Goal: Transaction & Acquisition: Purchase product/service

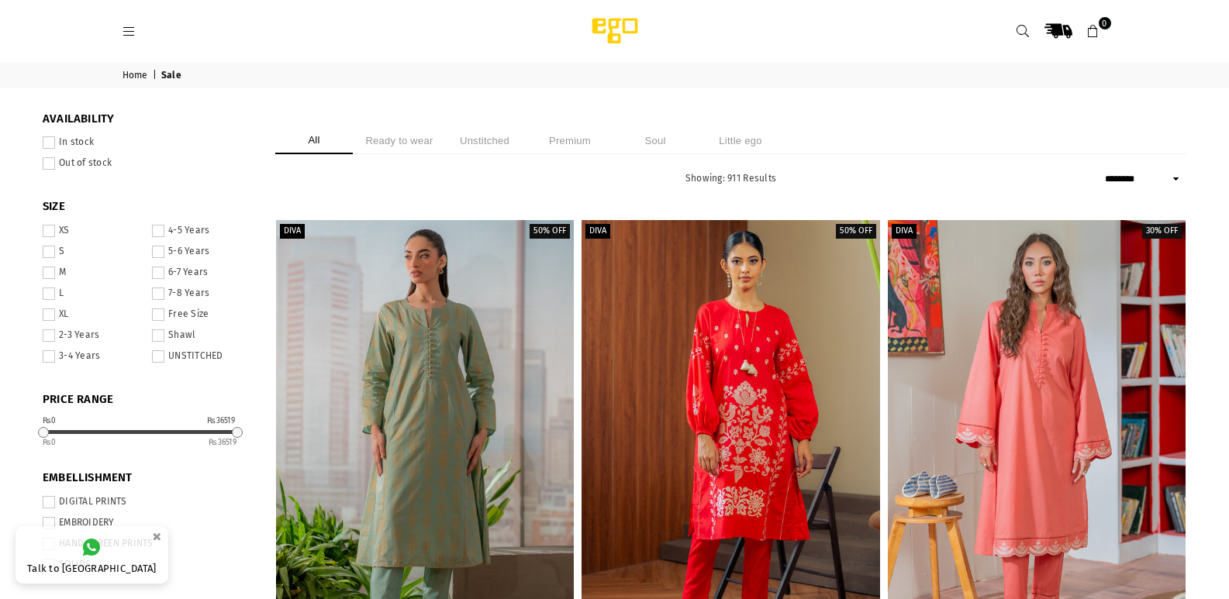
select select "******"
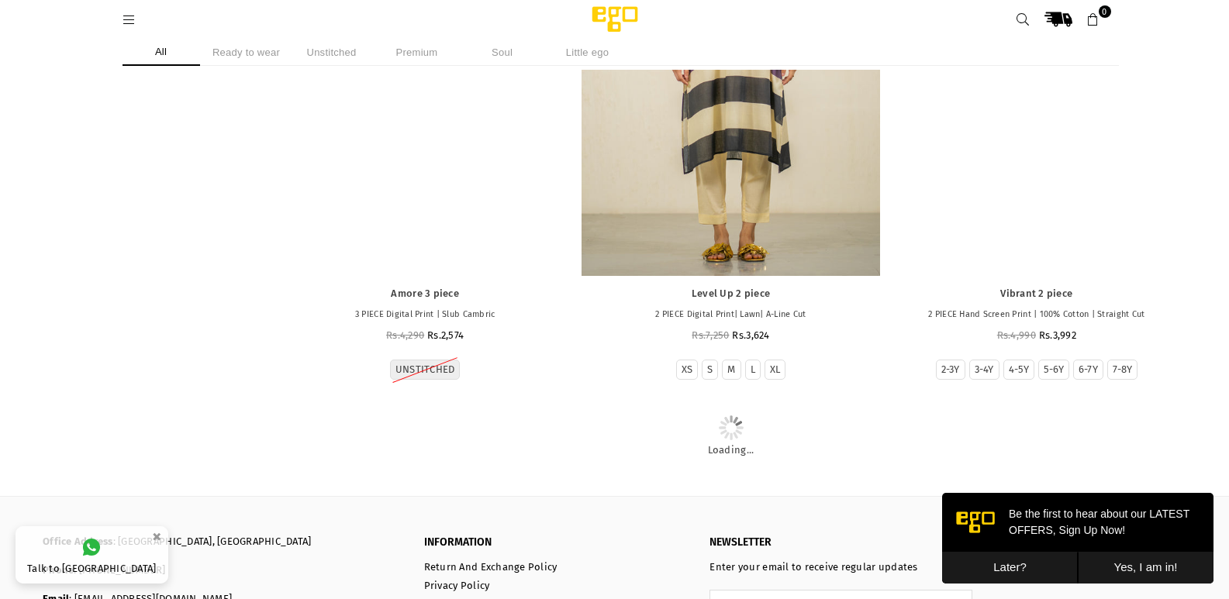
scroll to position [7791, 0]
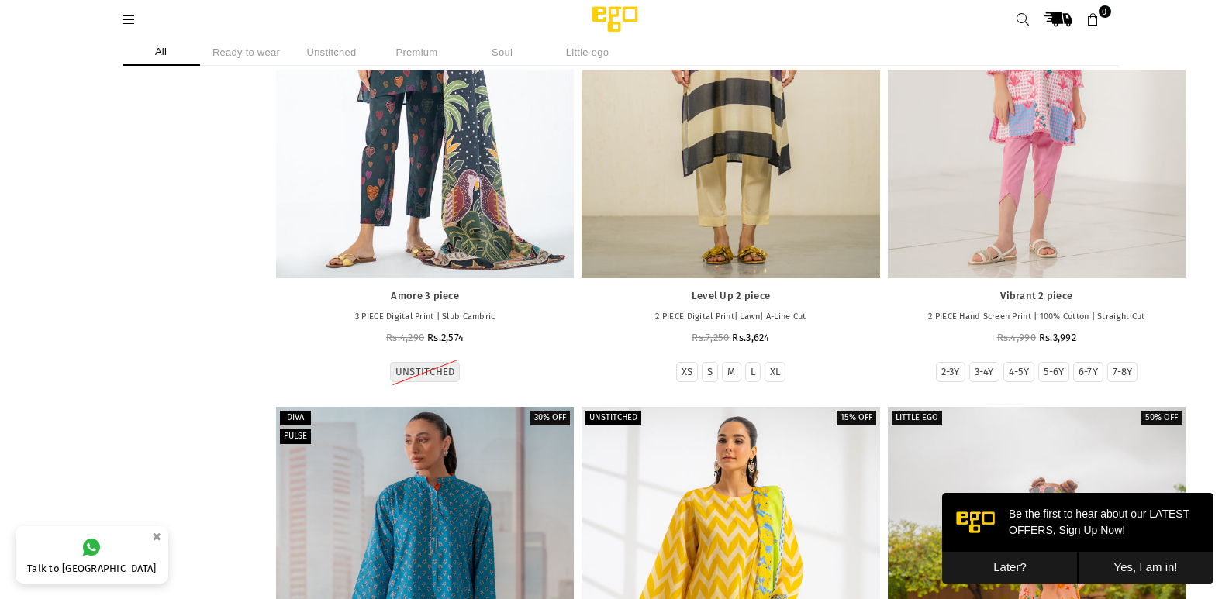
click at [122, 15] on icon at bounding box center [129, 20] width 14 height 14
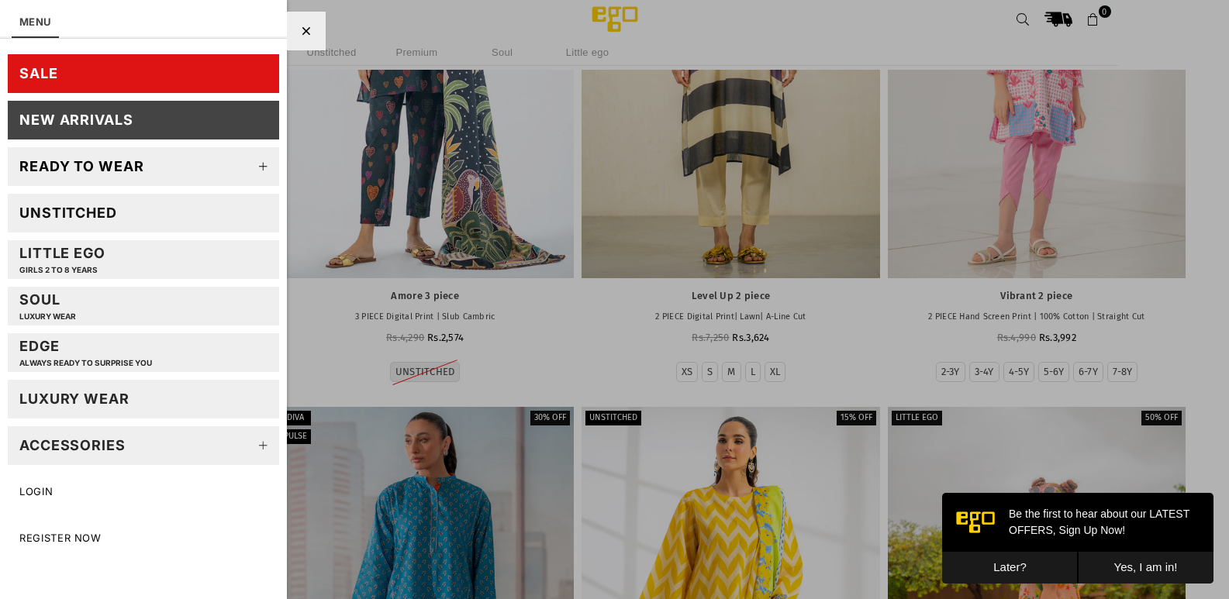
click at [153, 164] on link "Ready to wear" at bounding box center [143, 166] width 271 height 39
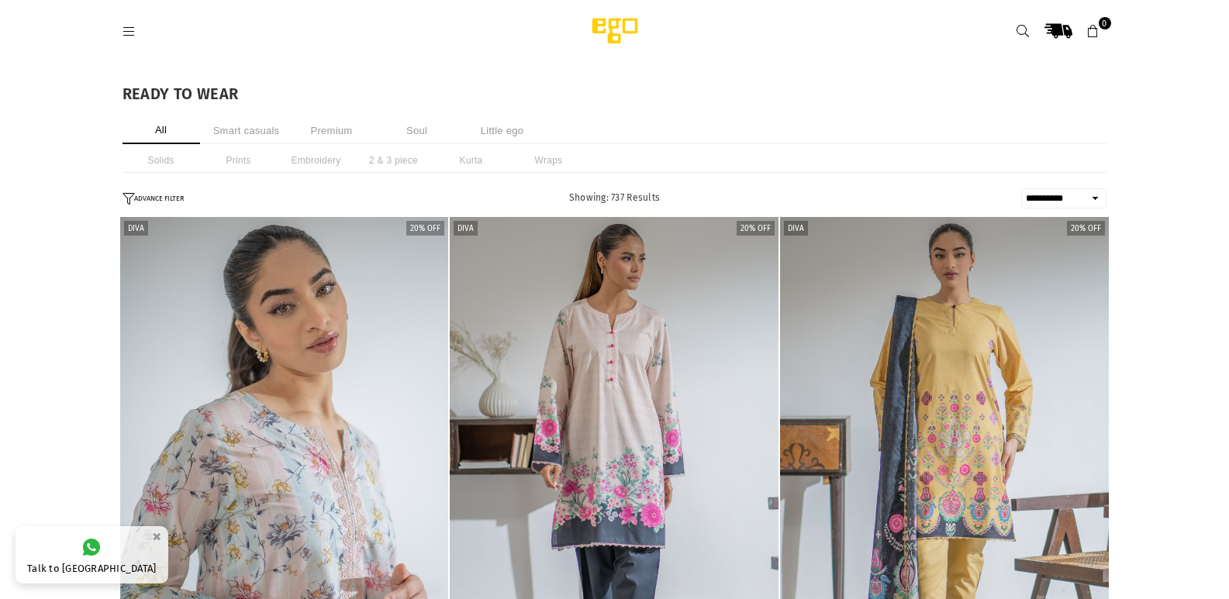
select select "**********"
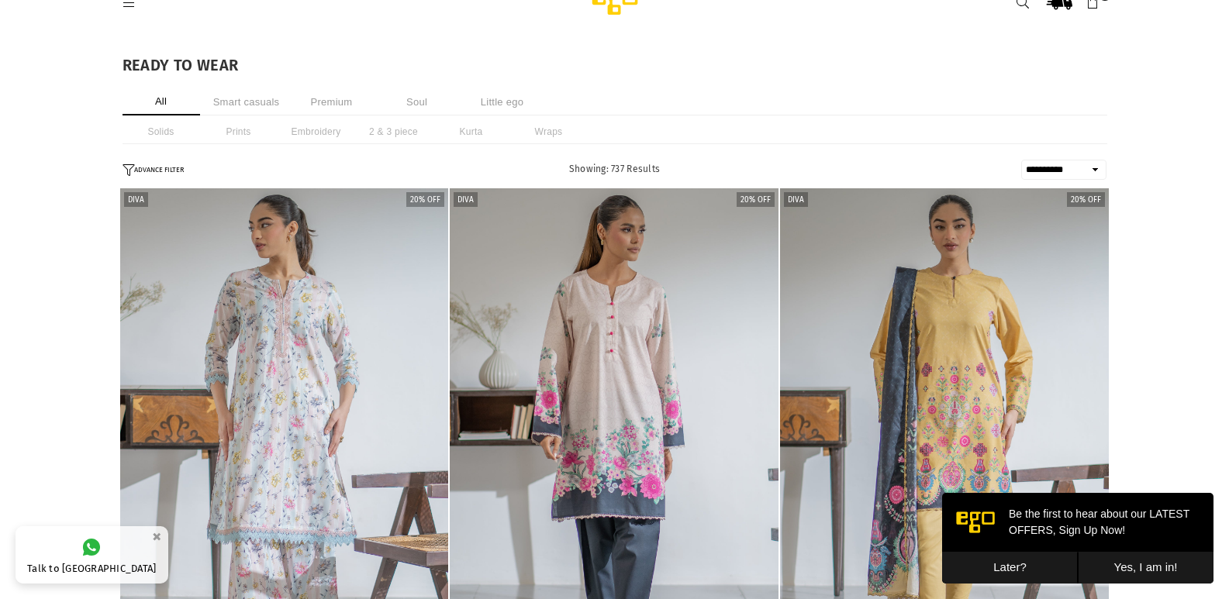
scroll to position [31, 0]
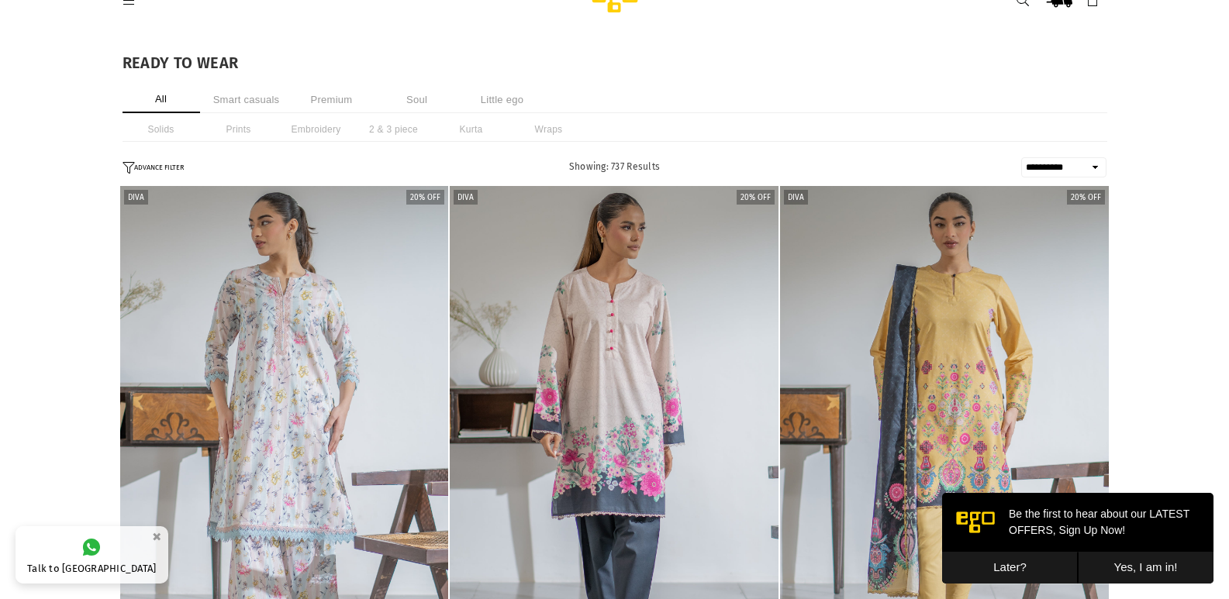
click at [1014, 560] on button "Later?" at bounding box center [1010, 568] width 136 height 32
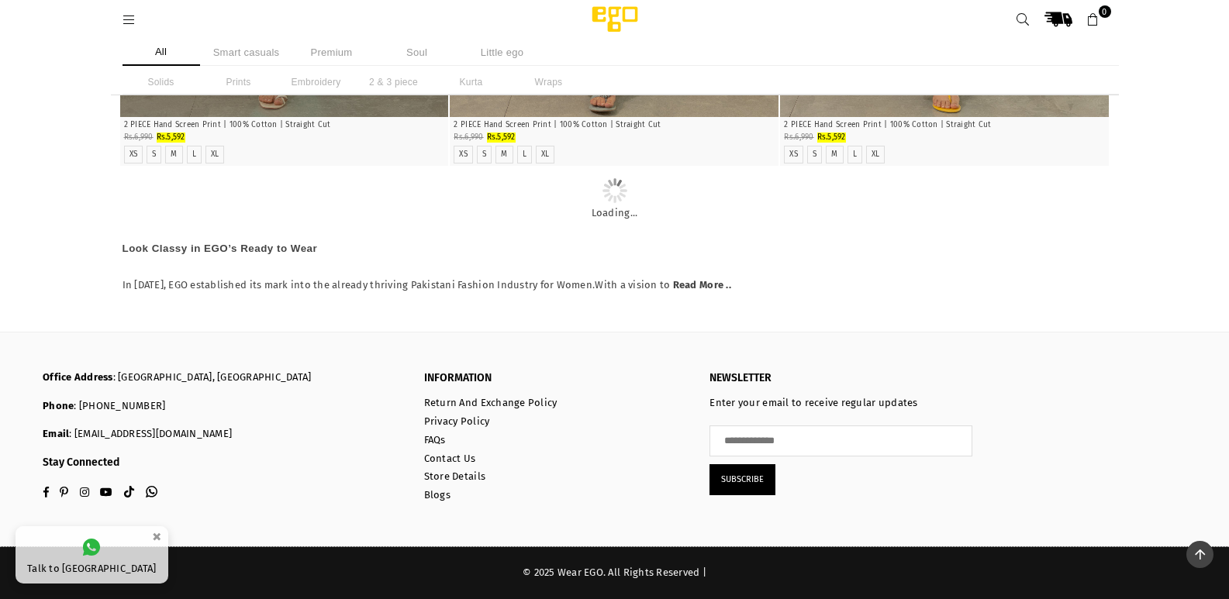
scroll to position [9358, 0]
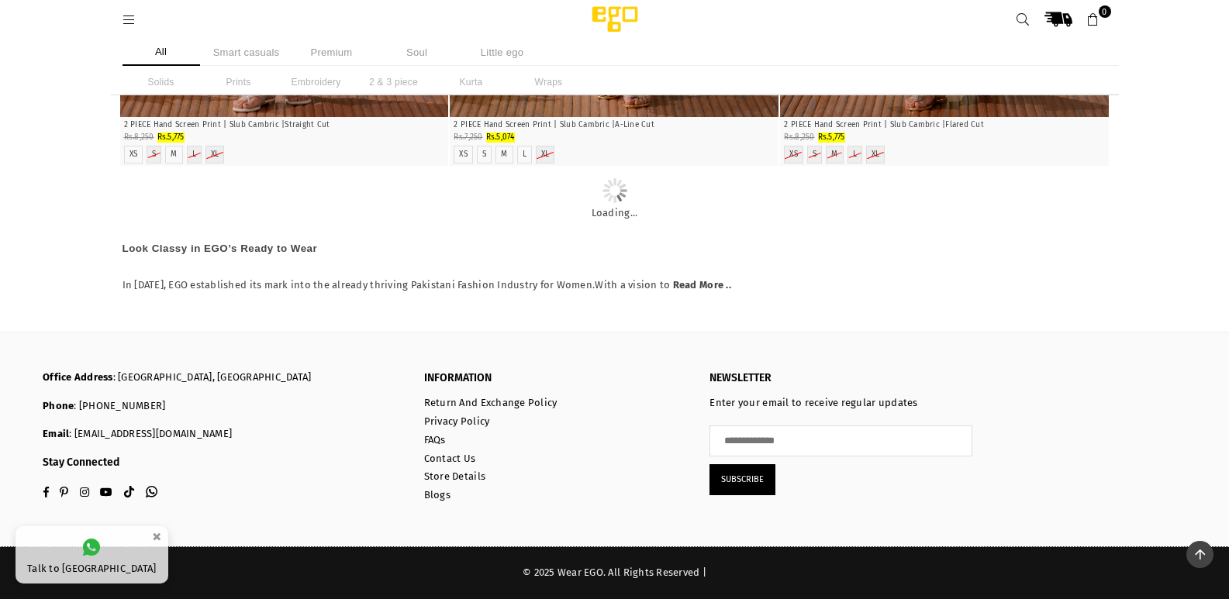
scroll to position [40255, 0]
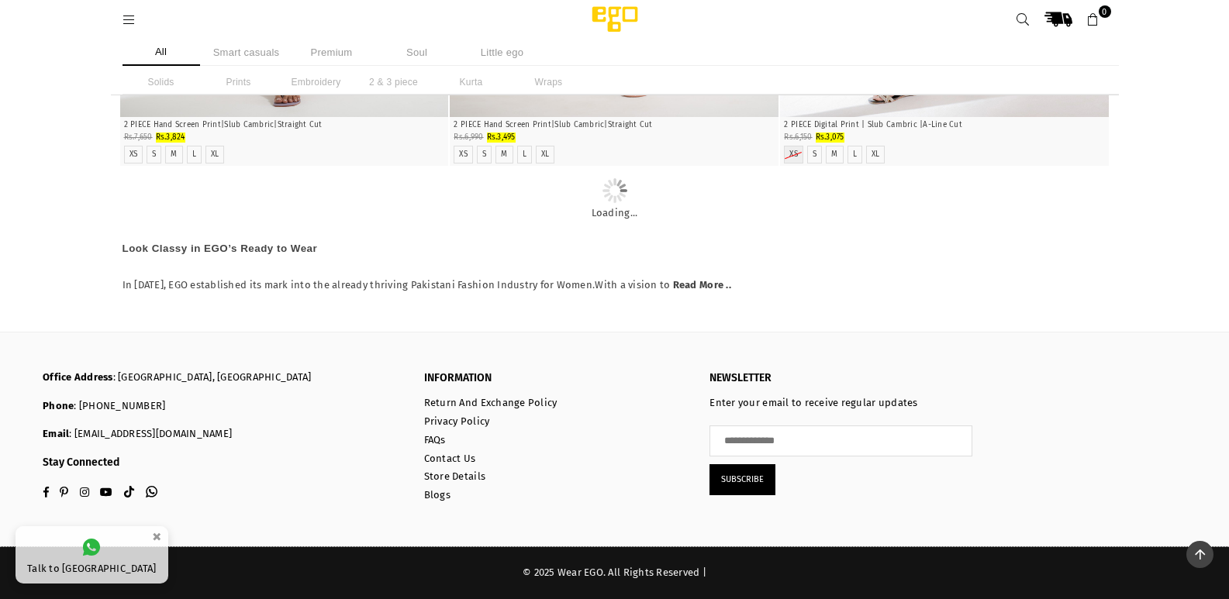
scroll to position [62607, 0]
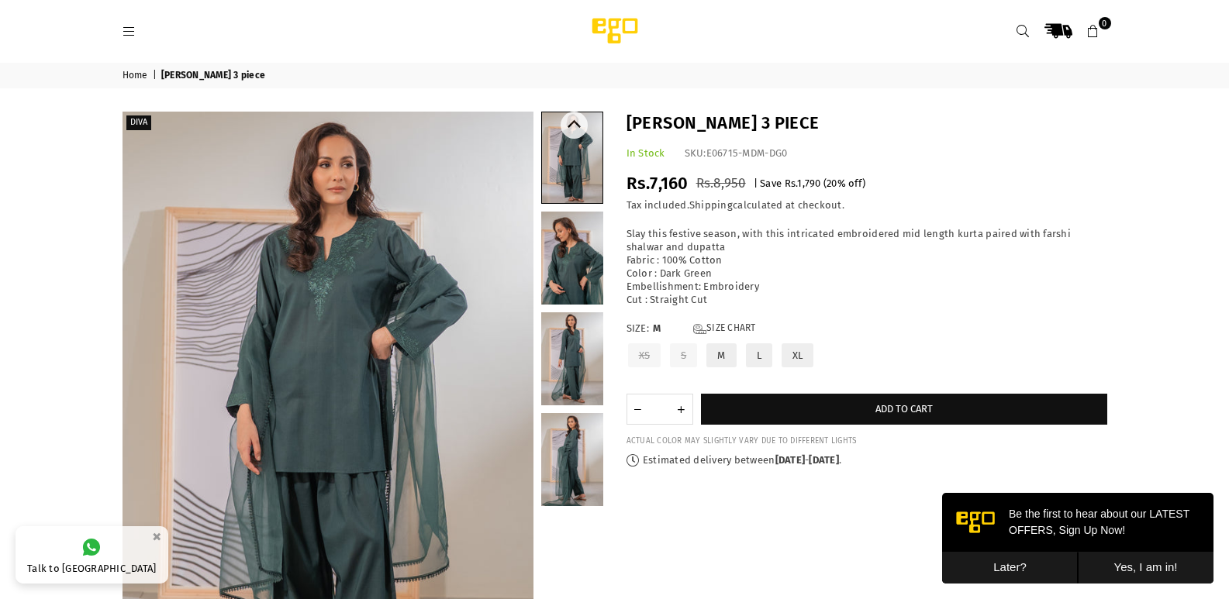
click at [590, 256] on link at bounding box center [572, 258] width 62 height 93
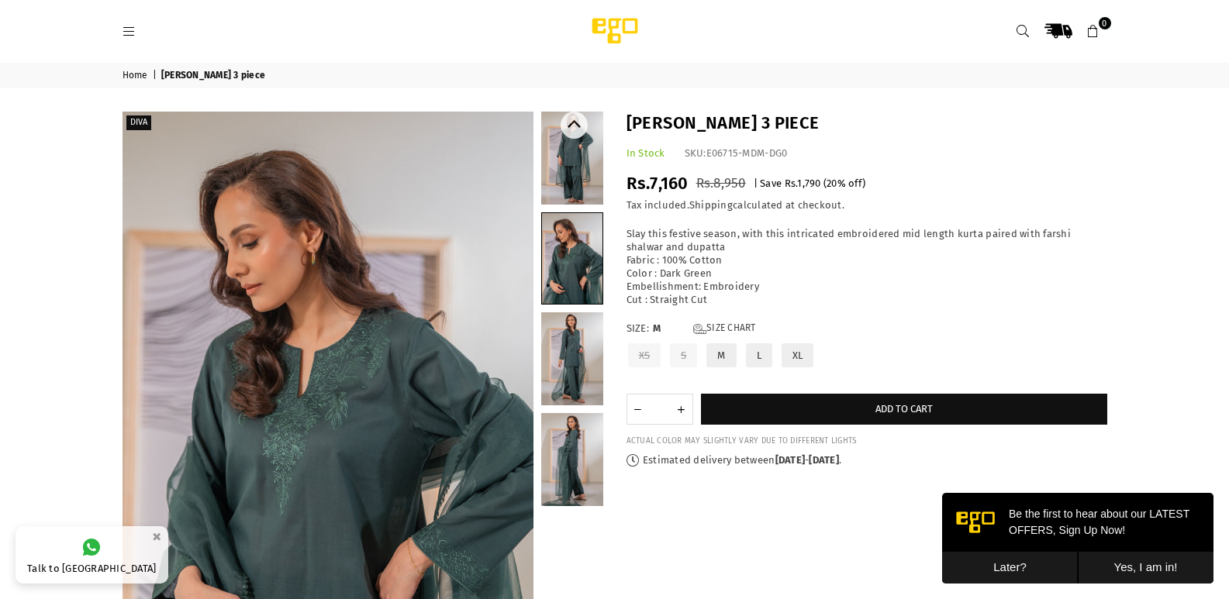
click at [578, 353] on link at bounding box center [572, 358] width 62 height 93
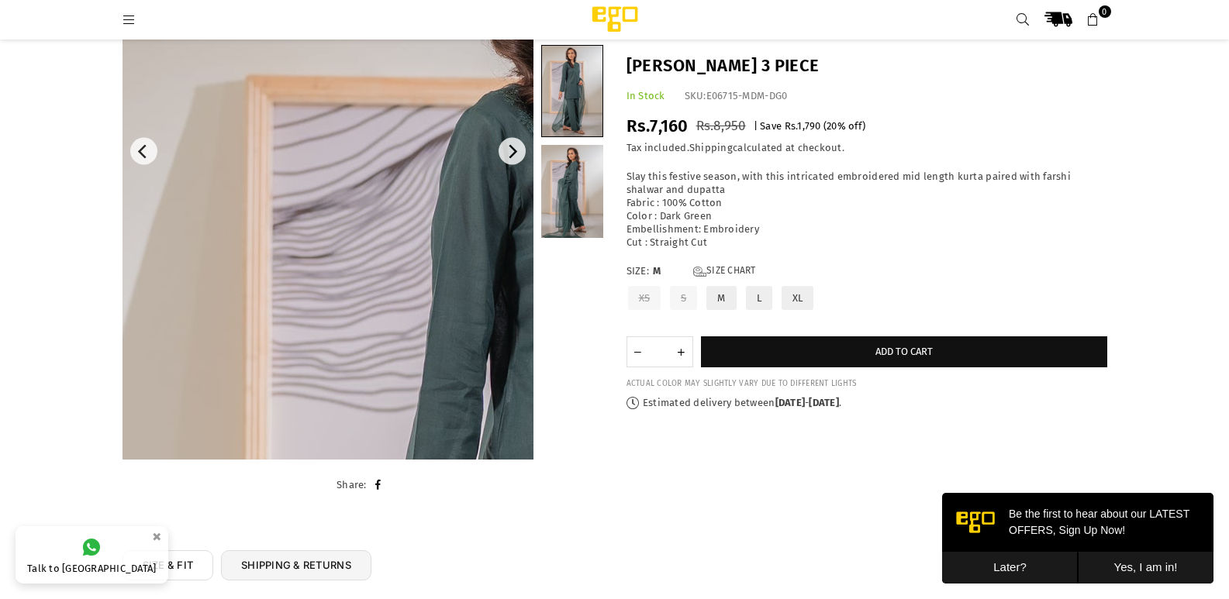
scroll to position [250, 0]
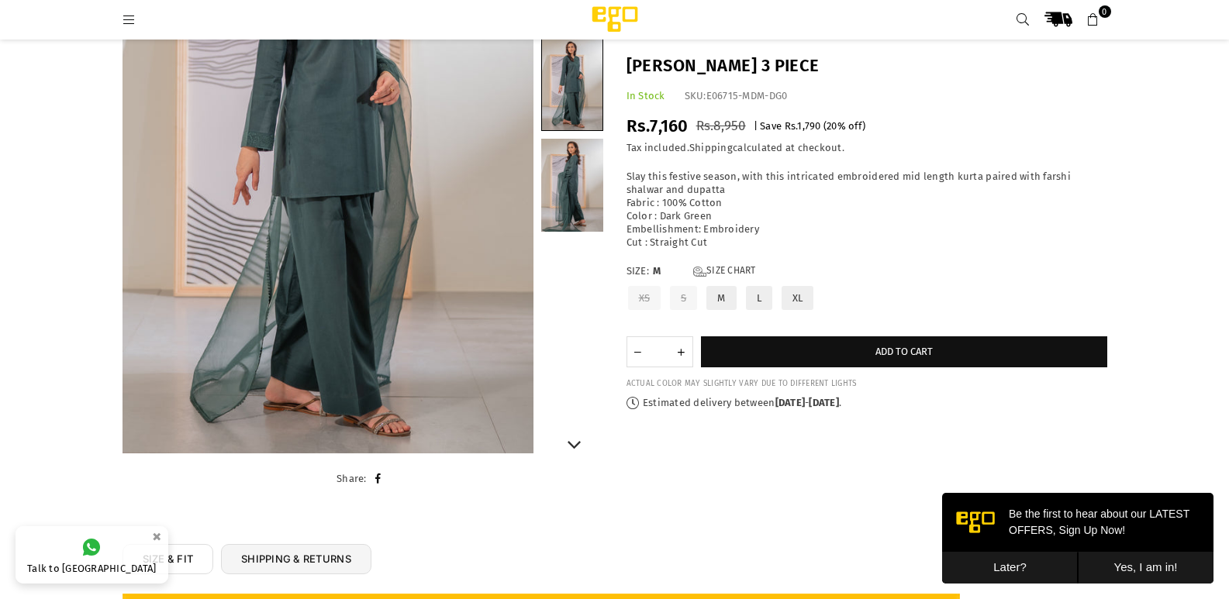
click at [581, 196] on link at bounding box center [572, 185] width 62 height 93
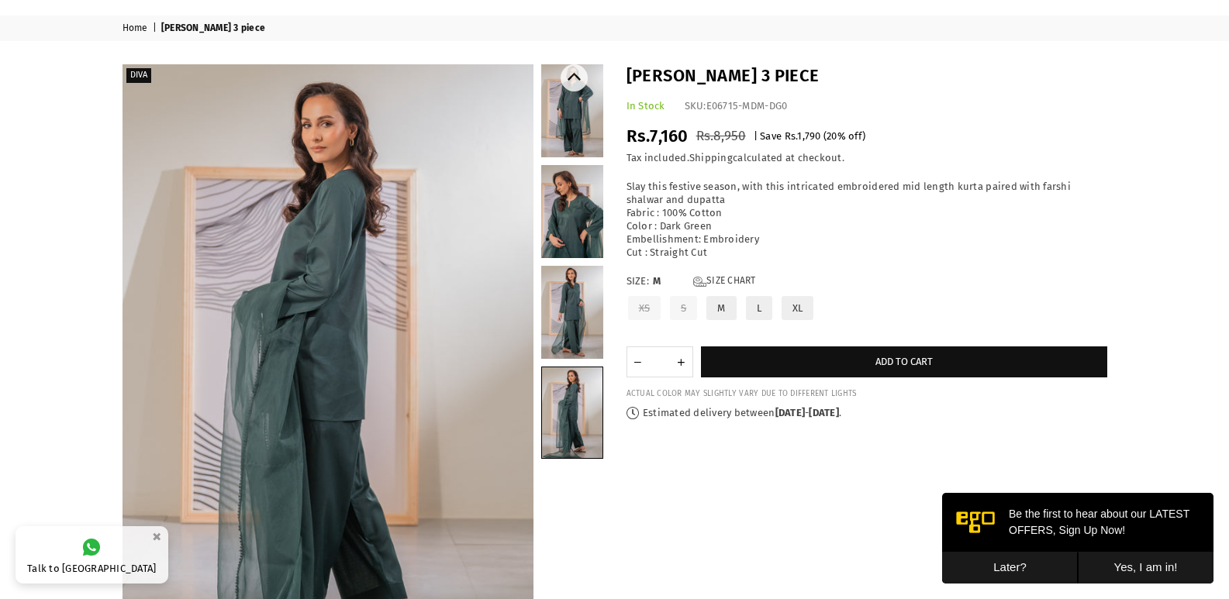
scroll to position [47, 0]
click at [567, 199] on link at bounding box center [572, 212] width 62 height 93
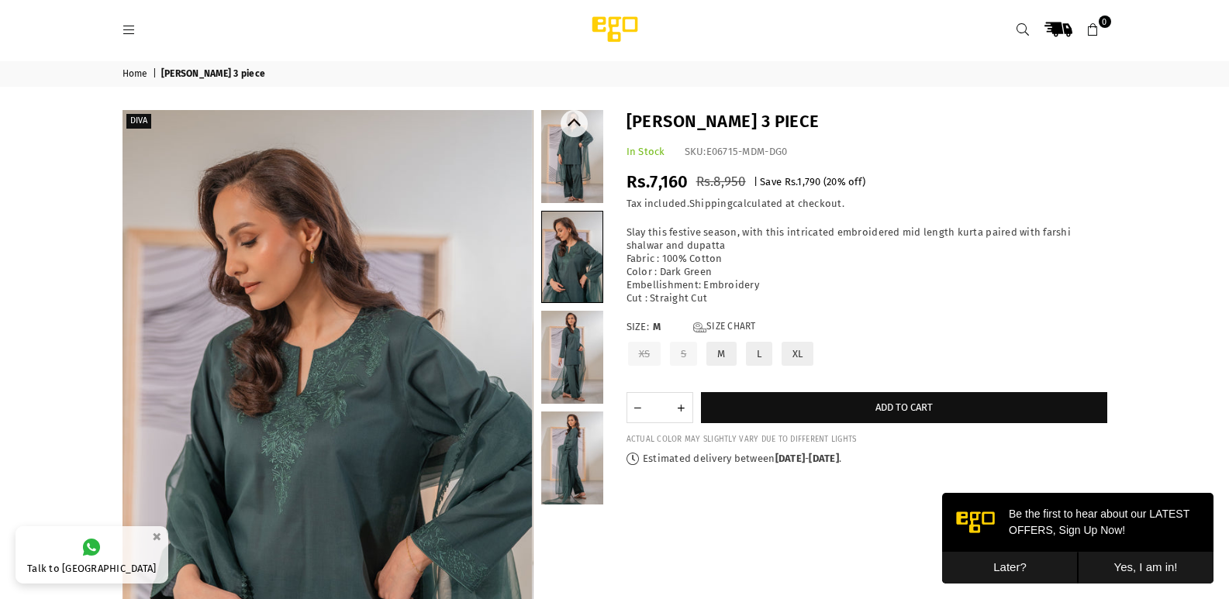
scroll to position [0, 0]
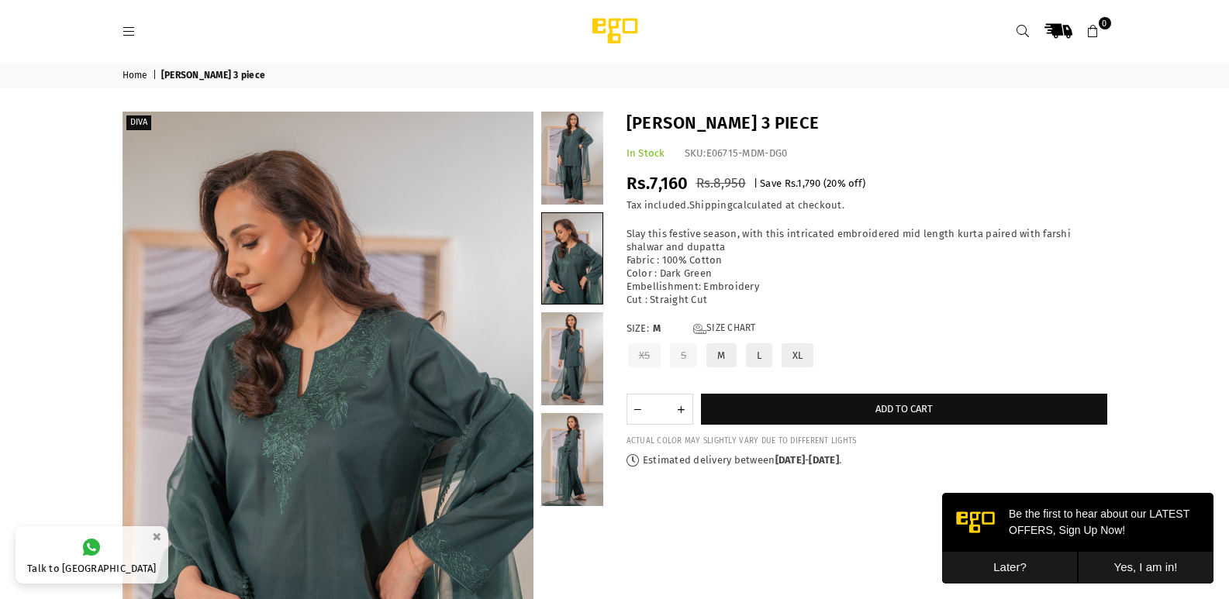
click at [571, 108] on div "Home | Moss 3 piece Diva" at bounding box center [614, 421] width 1229 height 717
click at [573, 109] on div "Home | Moss 3 piece Diva" at bounding box center [614, 421] width 1229 height 717
click at [577, 116] on button "Previous" at bounding box center [573, 125] width 27 height 27
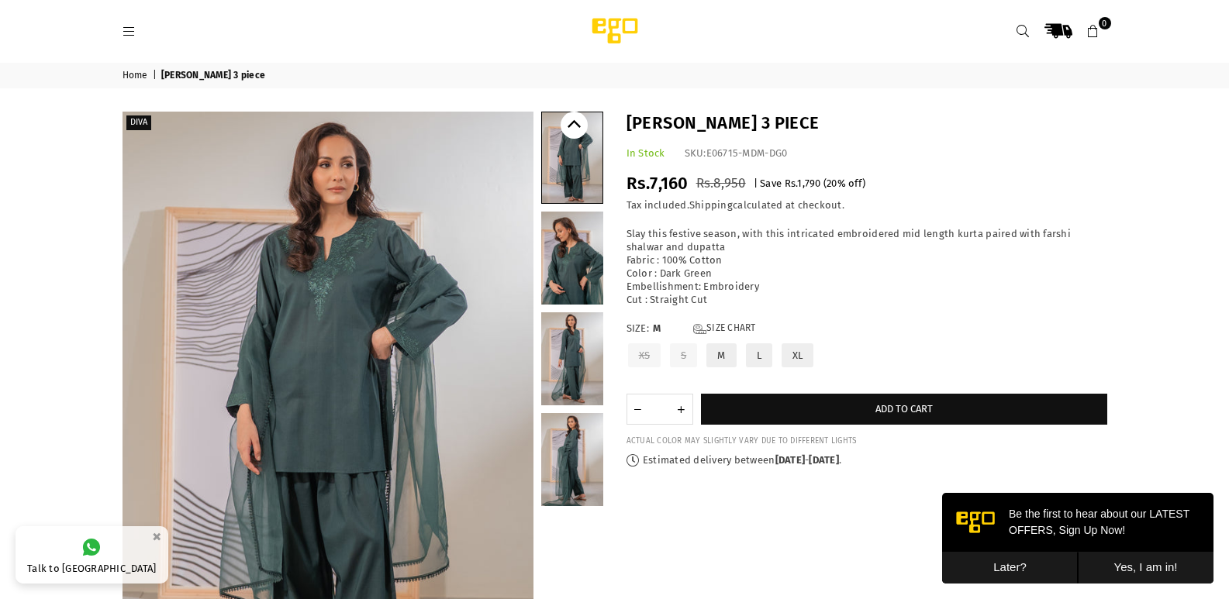
click at [577, 116] on button "Previous" at bounding box center [573, 125] width 27 height 27
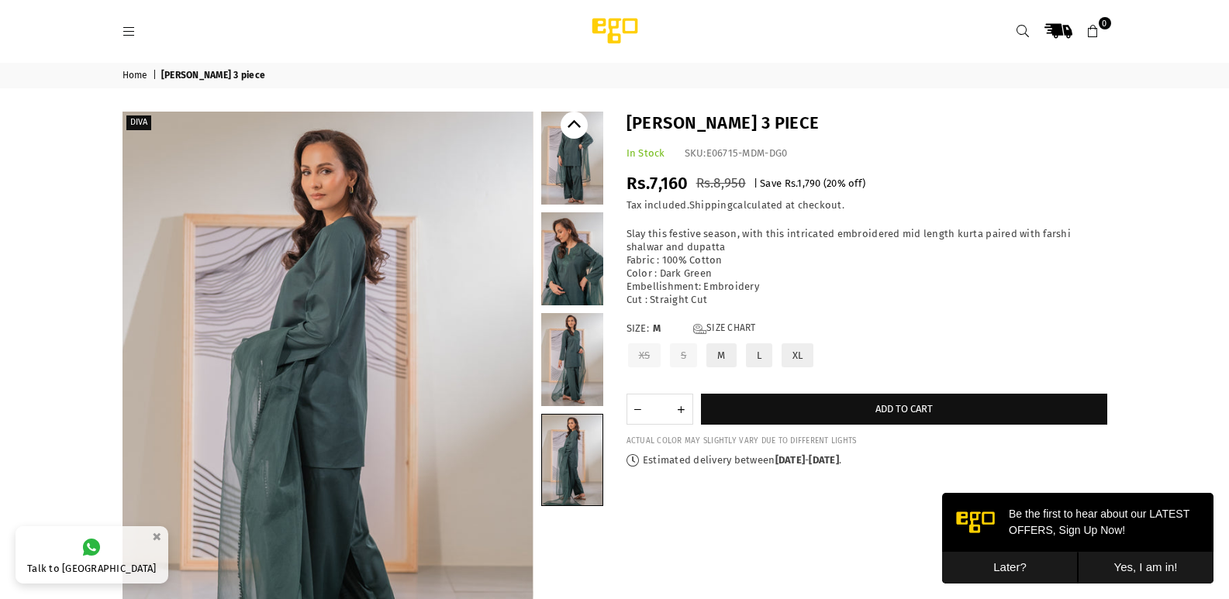
click at [577, 119] on icon "Previous" at bounding box center [574, 126] width 14 height 14
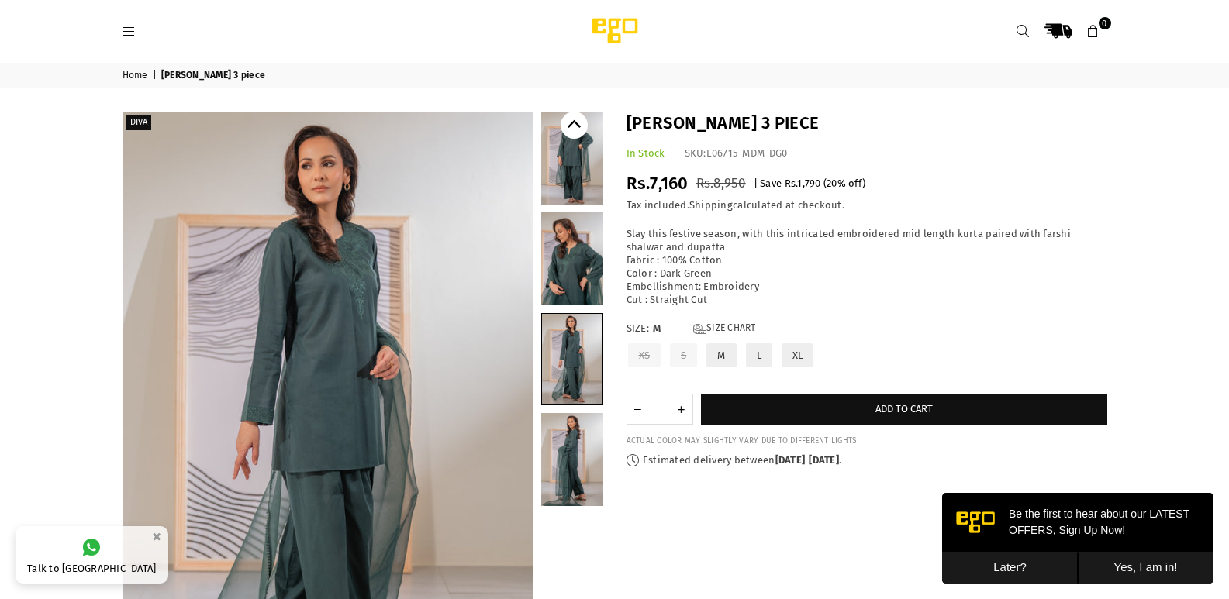
click at [577, 119] on icon "Previous" at bounding box center [574, 126] width 14 height 14
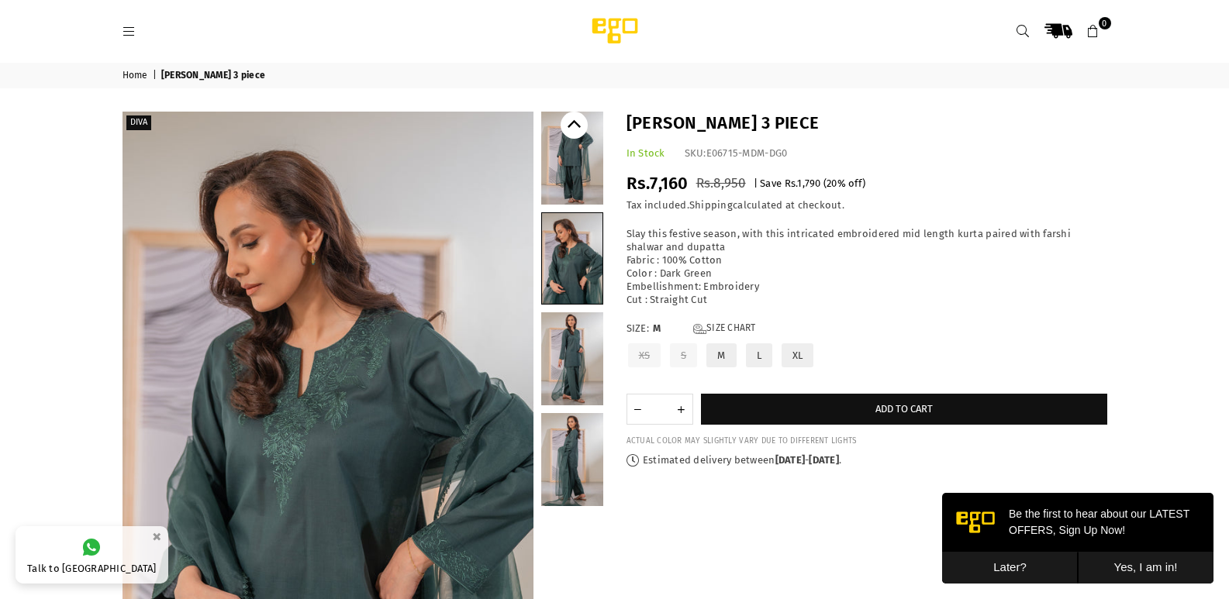
click at [577, 119] on icon "Previous" at bounding box center [574, 126] width 14 height 14
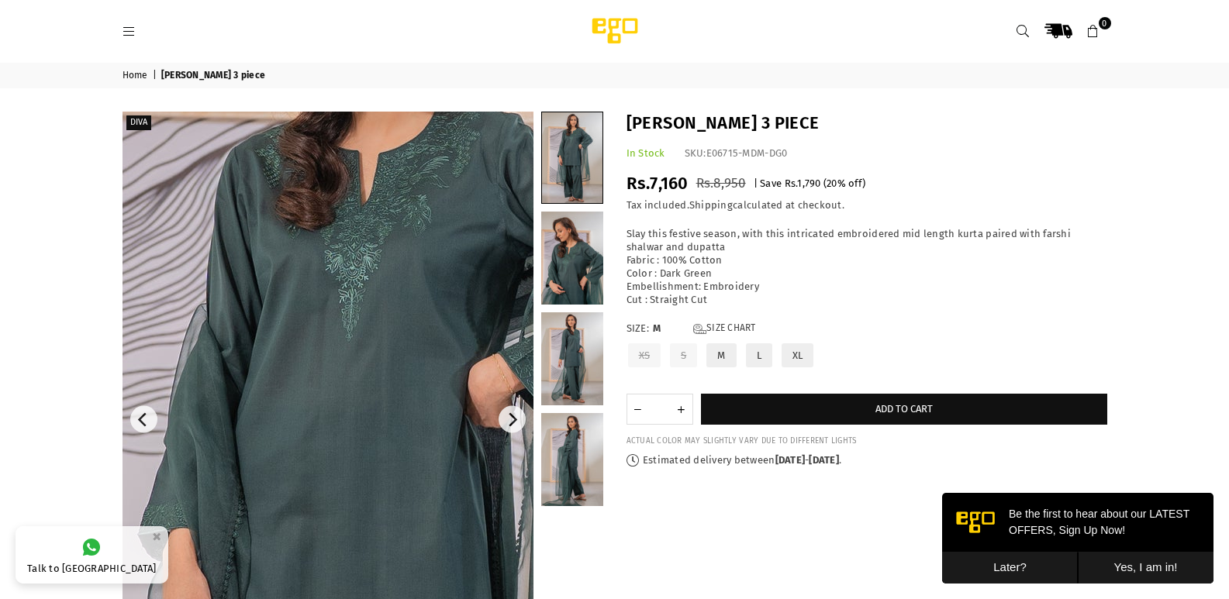
click at [295, 305] on img at bounding box center [369, 564] width 930 height 1395
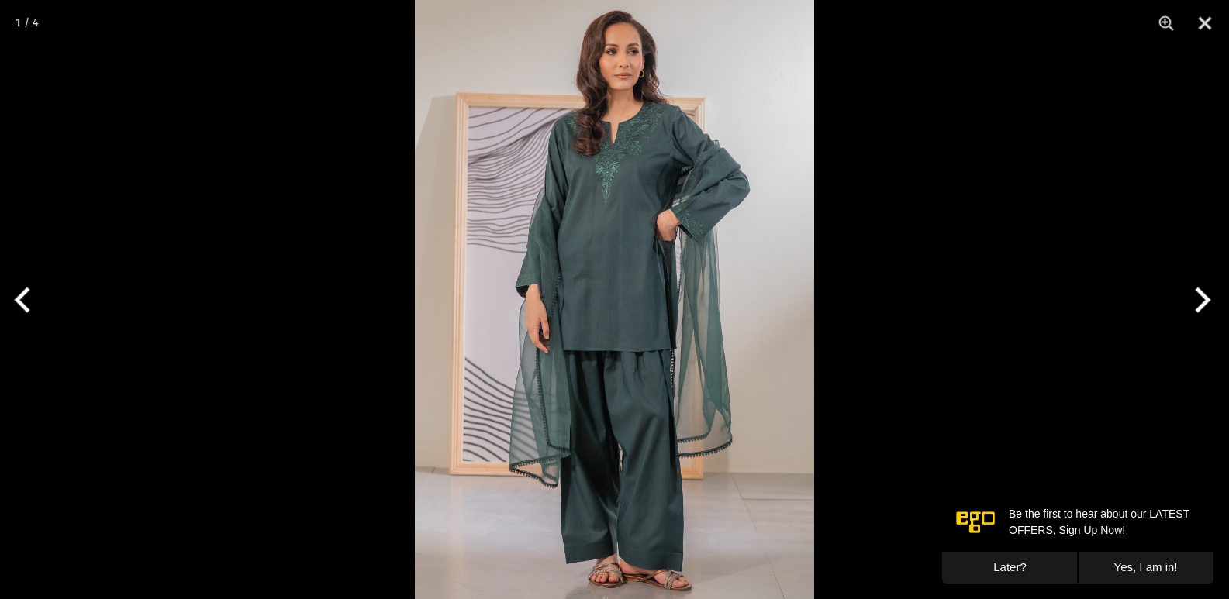
click at [635, 192] on img at bounding box center [614, 299] width 399 height 599
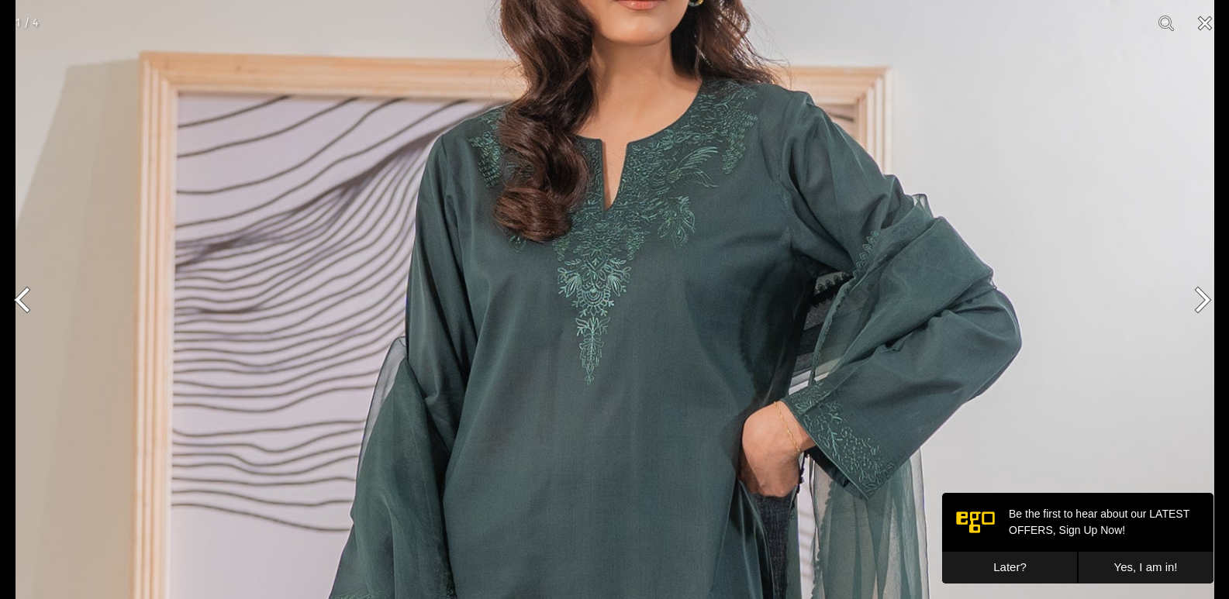
click at [1205, 19] on button "Close" at bounding box center [1204, 23] width 39 height 47
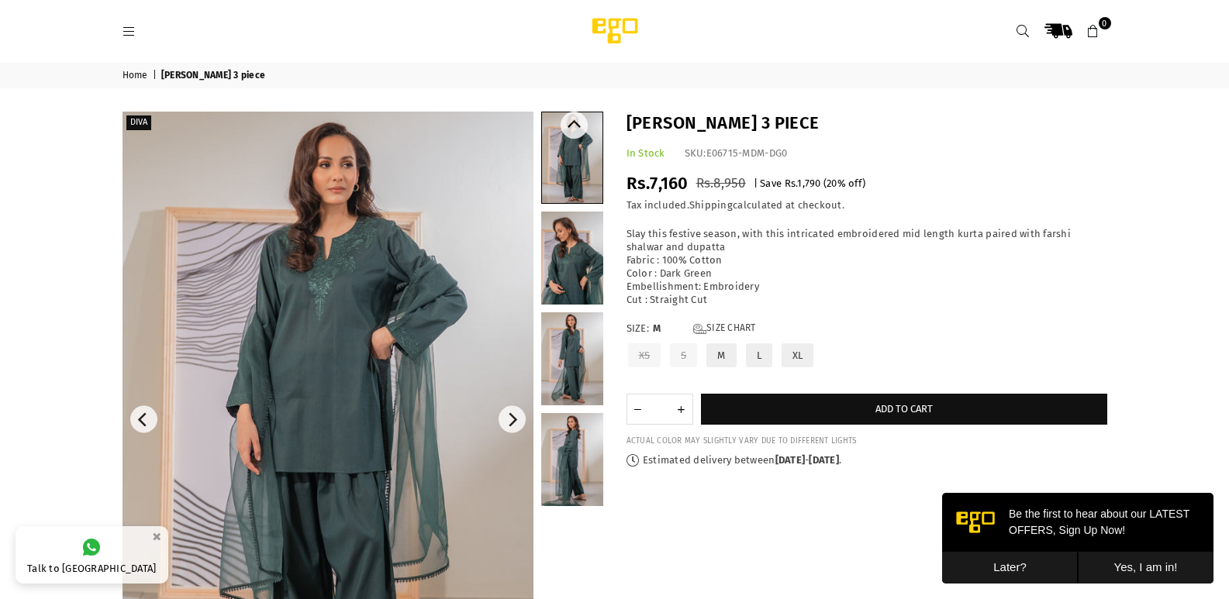
click at [556, 249] on link at bounding box center [572, 258] width 62 height 93
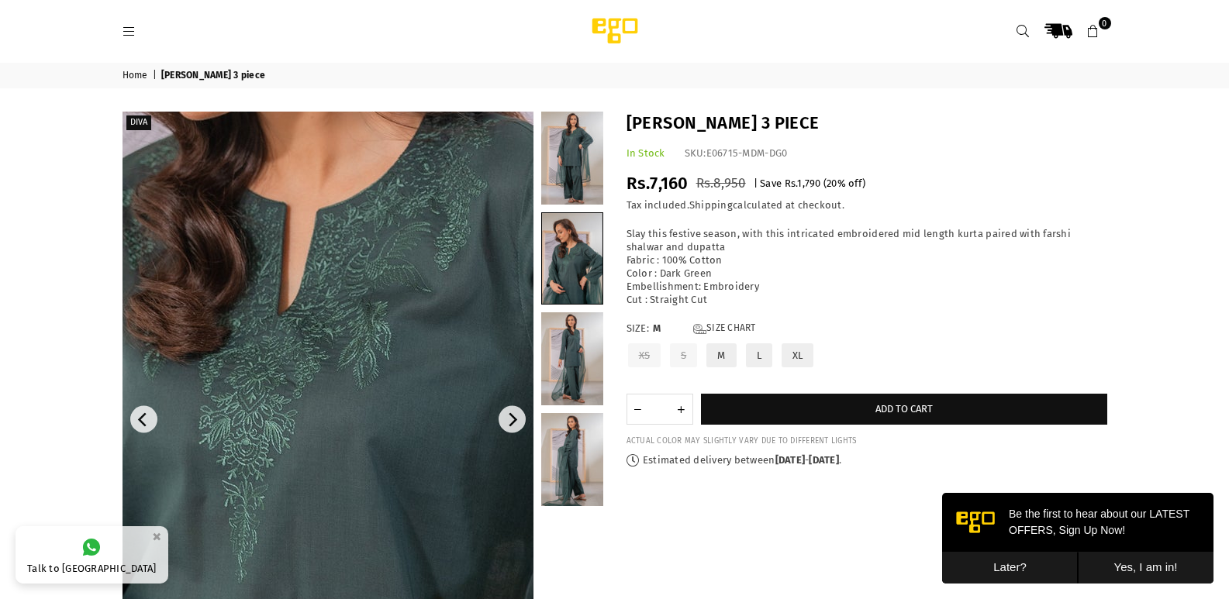
click at [312, 464] on img at bounding box center [346, 364] width 930 height 1395
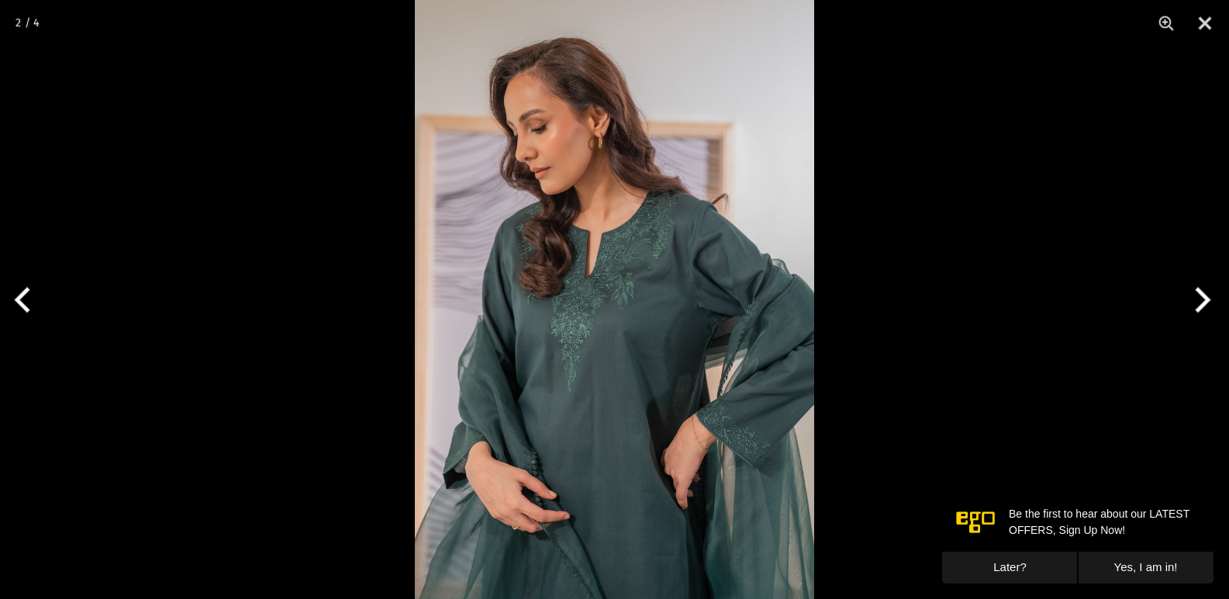
click at [571, 368] on img at bounding box center [614, 299] width 399 height 599
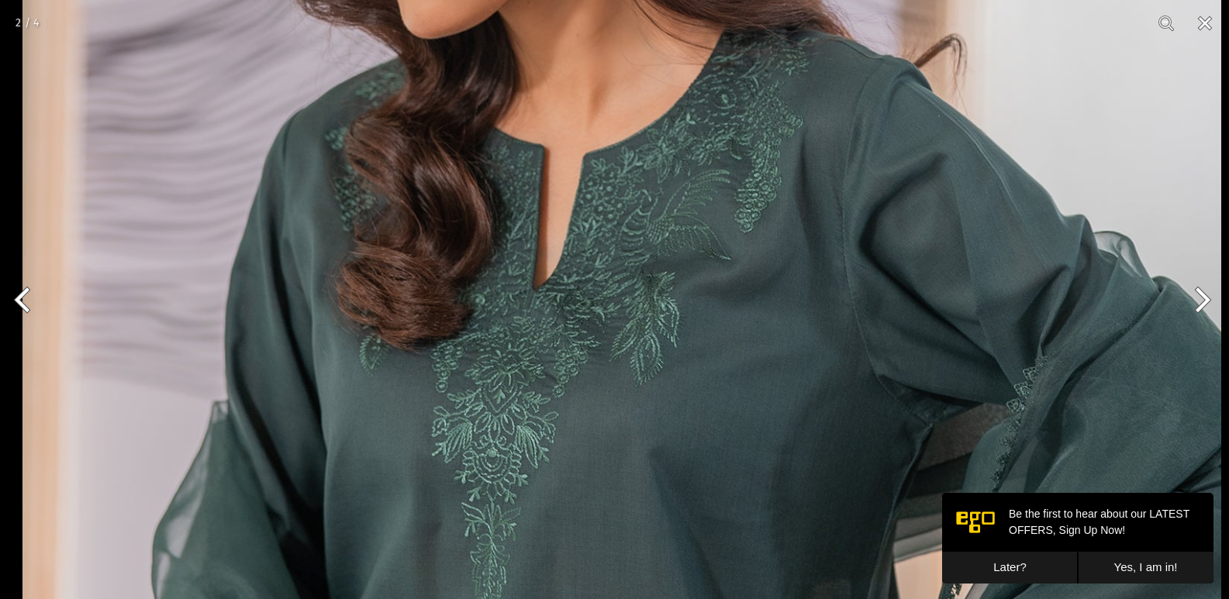
click at [588, 569] on img at bounding box center [621, 353] width 1198 height 1798
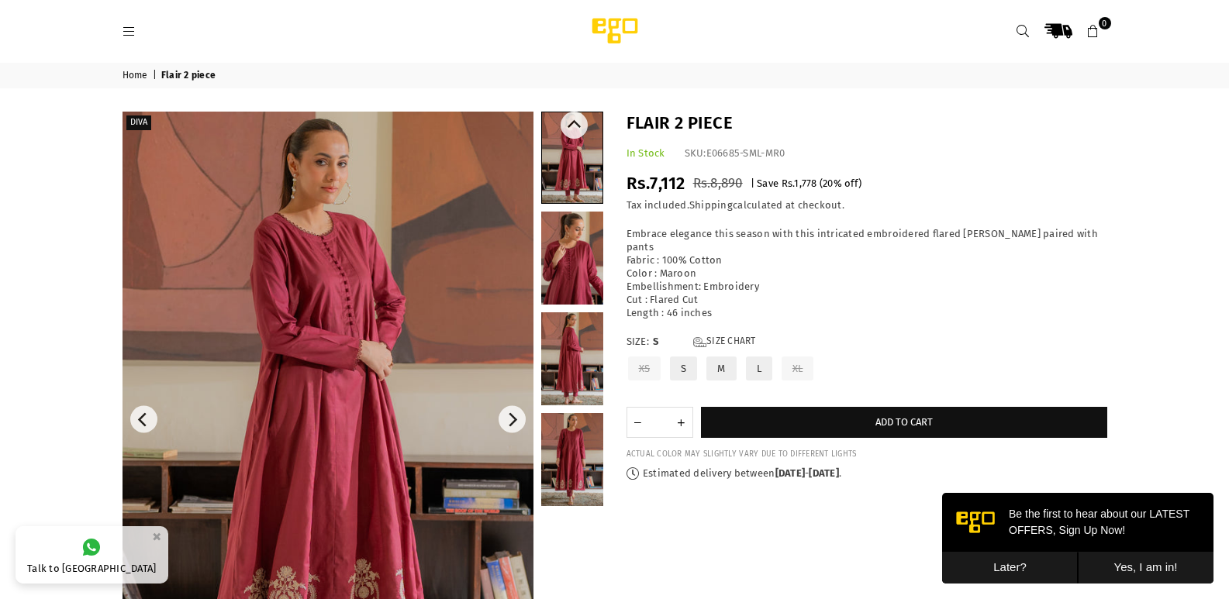
click at [568, 336] on link at bounding box center [572, 358] width 62 height 93
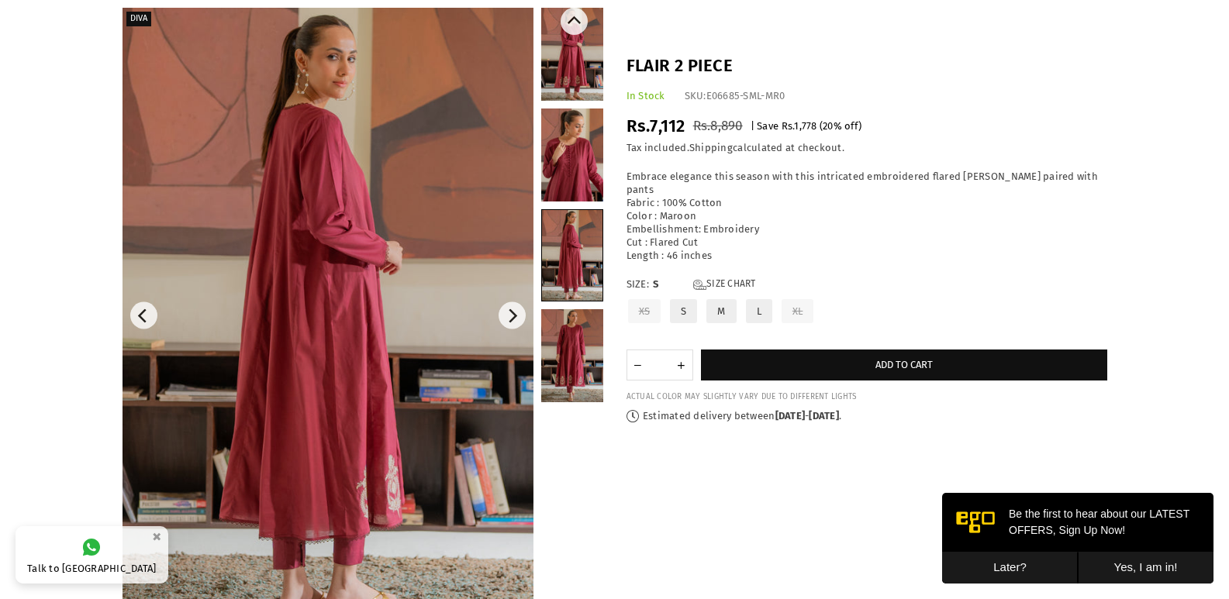
scroll to position [102, 0]
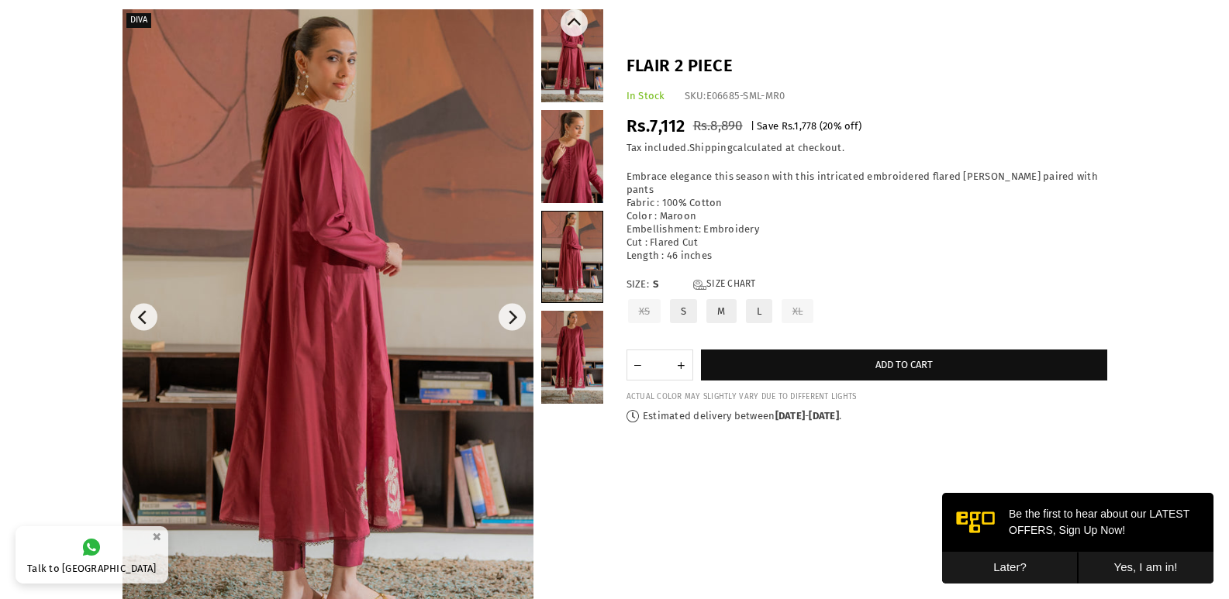
click at [568, 336] on link at bounding box center [572, 357] width 62 height 93
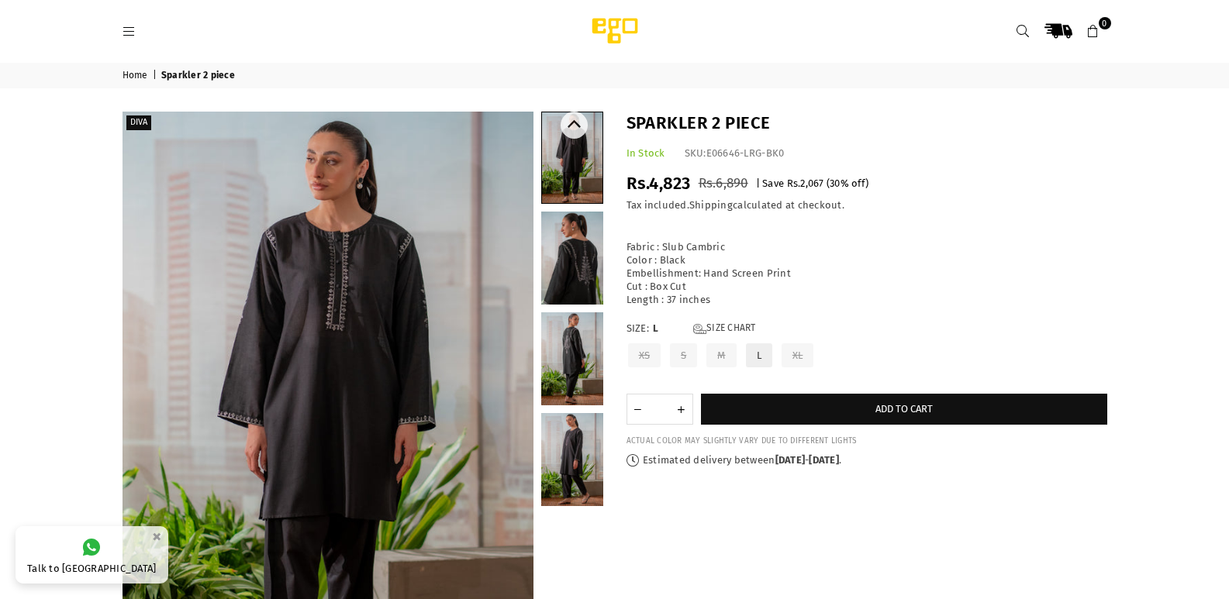
click at [569, 261] on link at bounding box center [572, 258] width 62 height 93
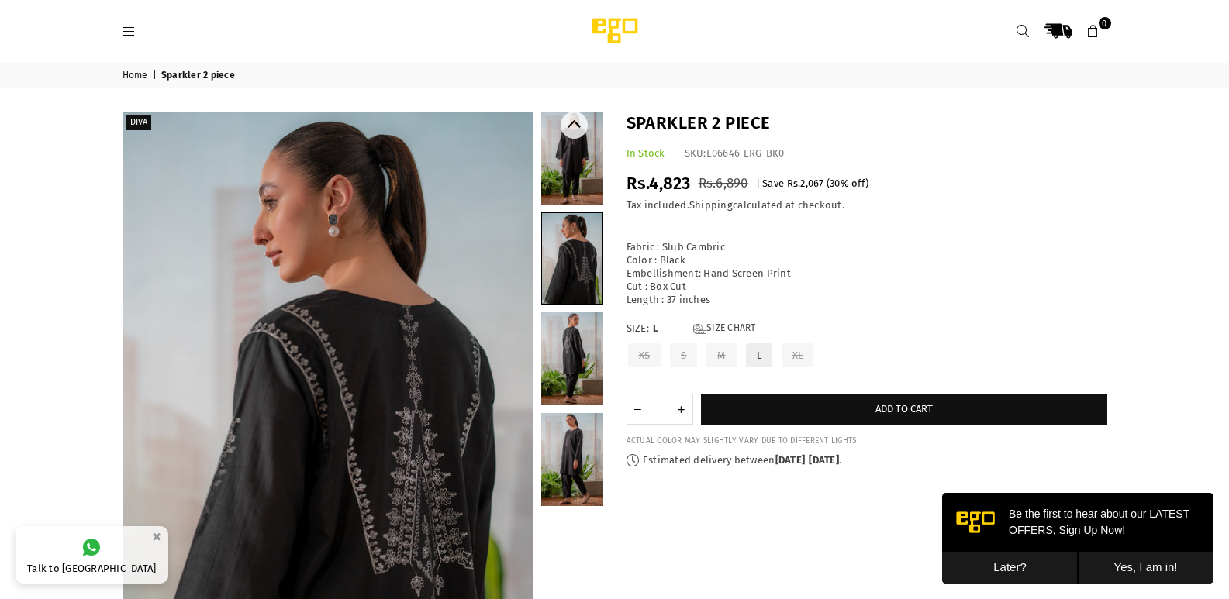
click at [577, 380] on link at bounding box center [572, 358] width 62 height 93
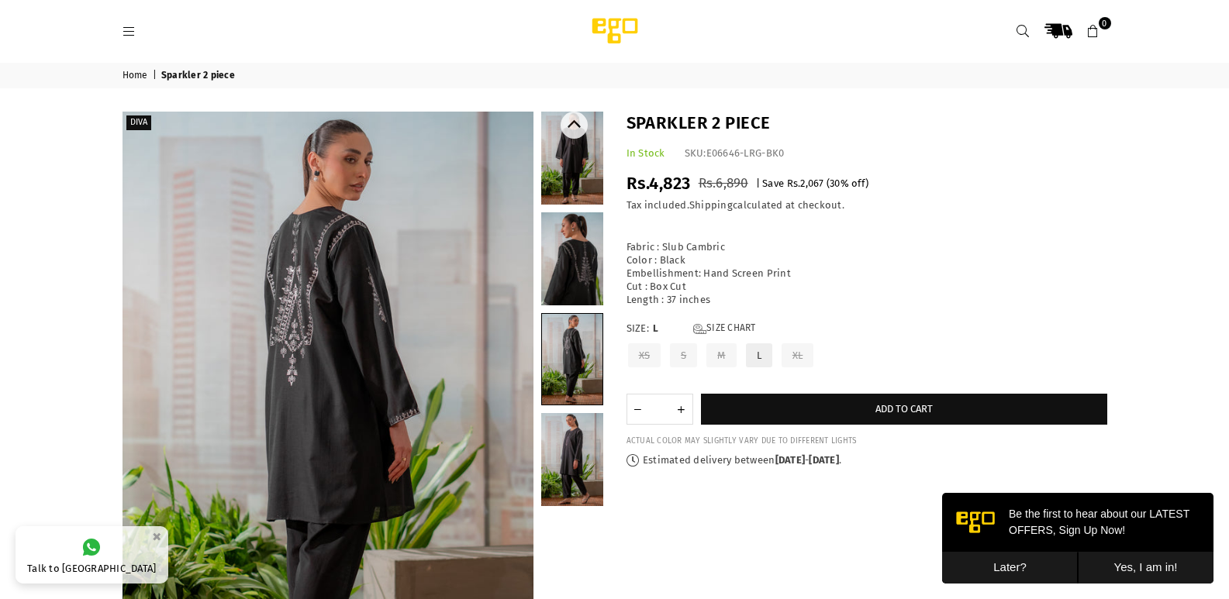
click at [569, 433] on link at bounding box center [572, 459] width 62 height 93
